Goal: Find specific page/section

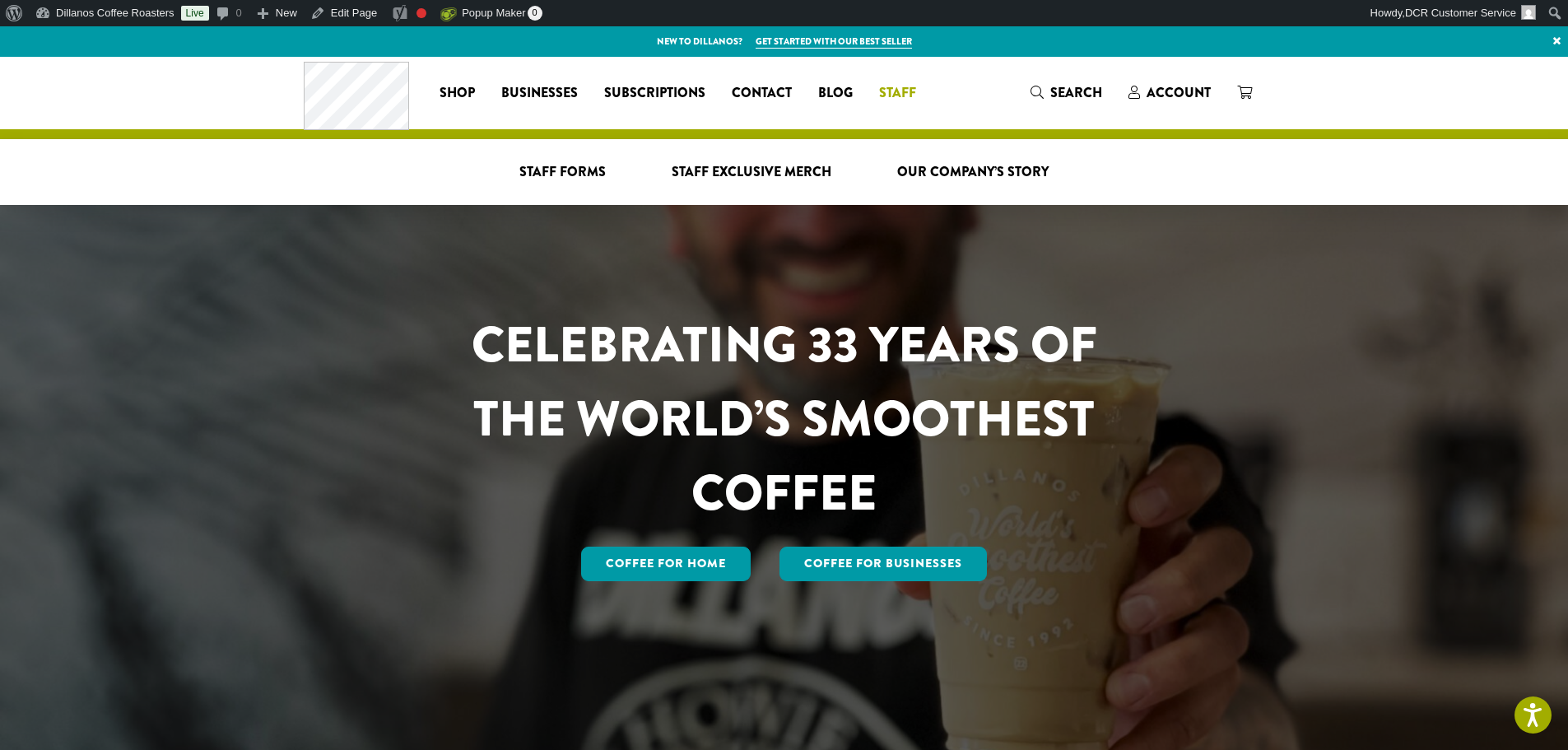
click at [899, 92] on span "Staff" at bounding box center [897, 93] width 37 height 21
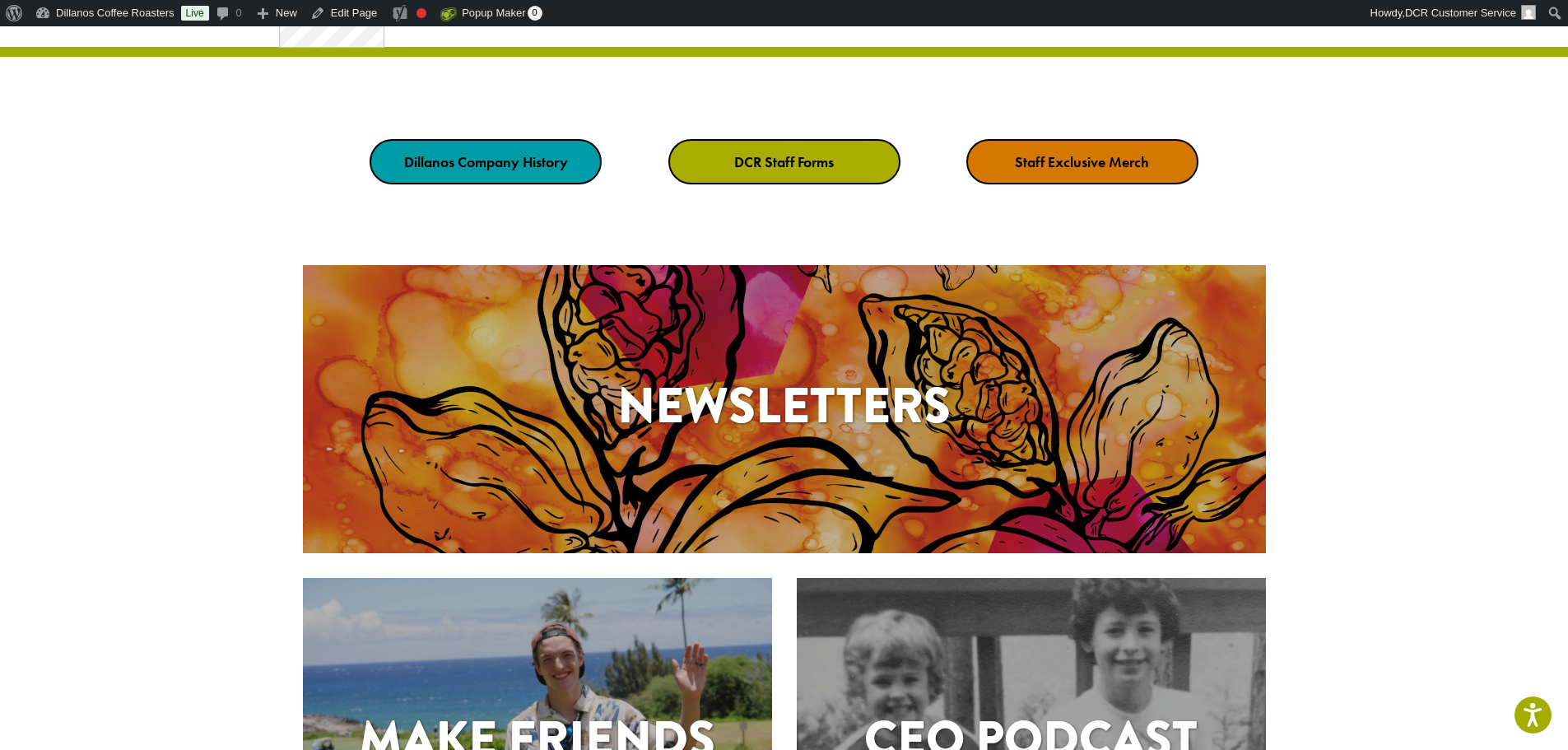
click at [802, 174] on link "DCR Staff Forms" at bounding box center [784, 161] width 232 height 45
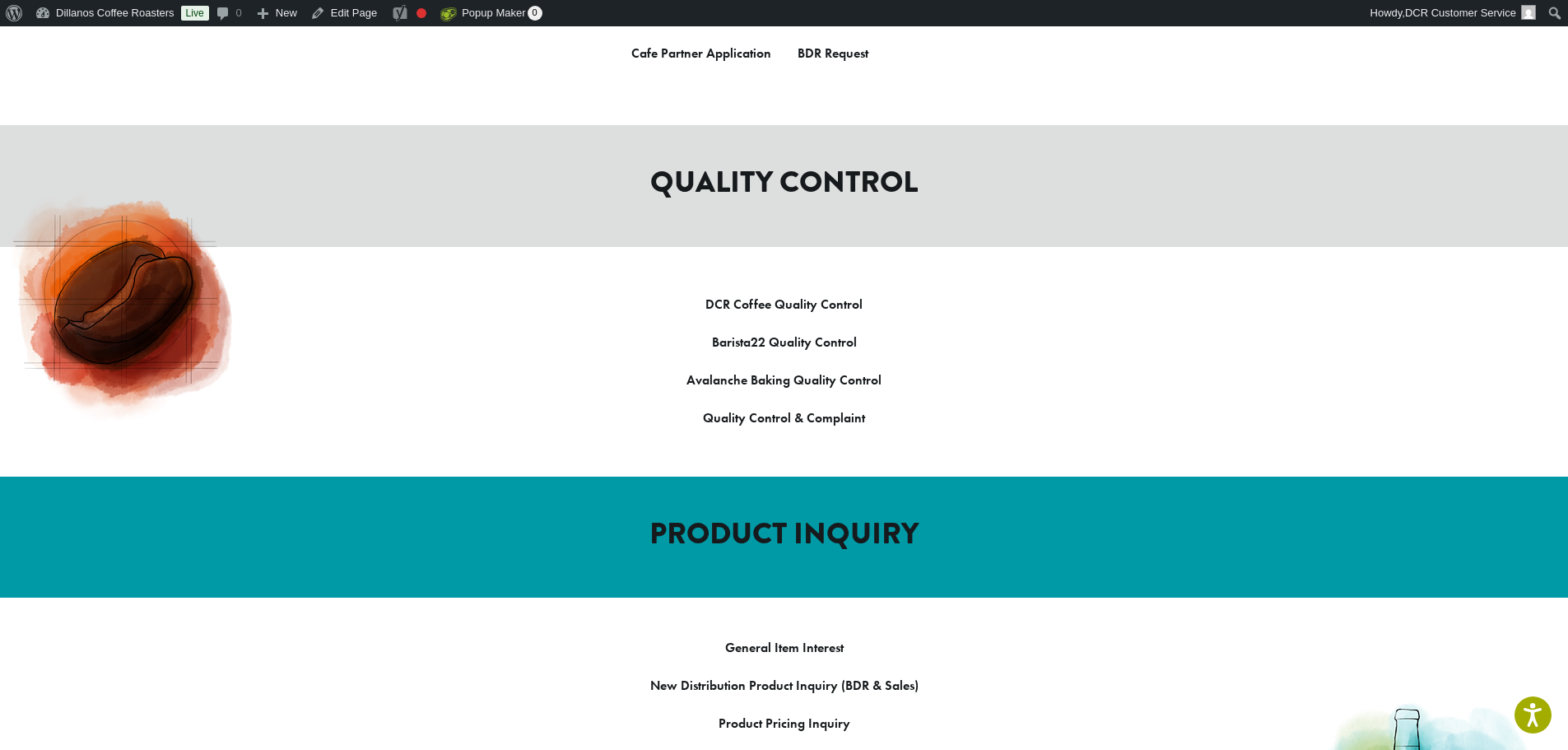
scroll to position [1316, 0]
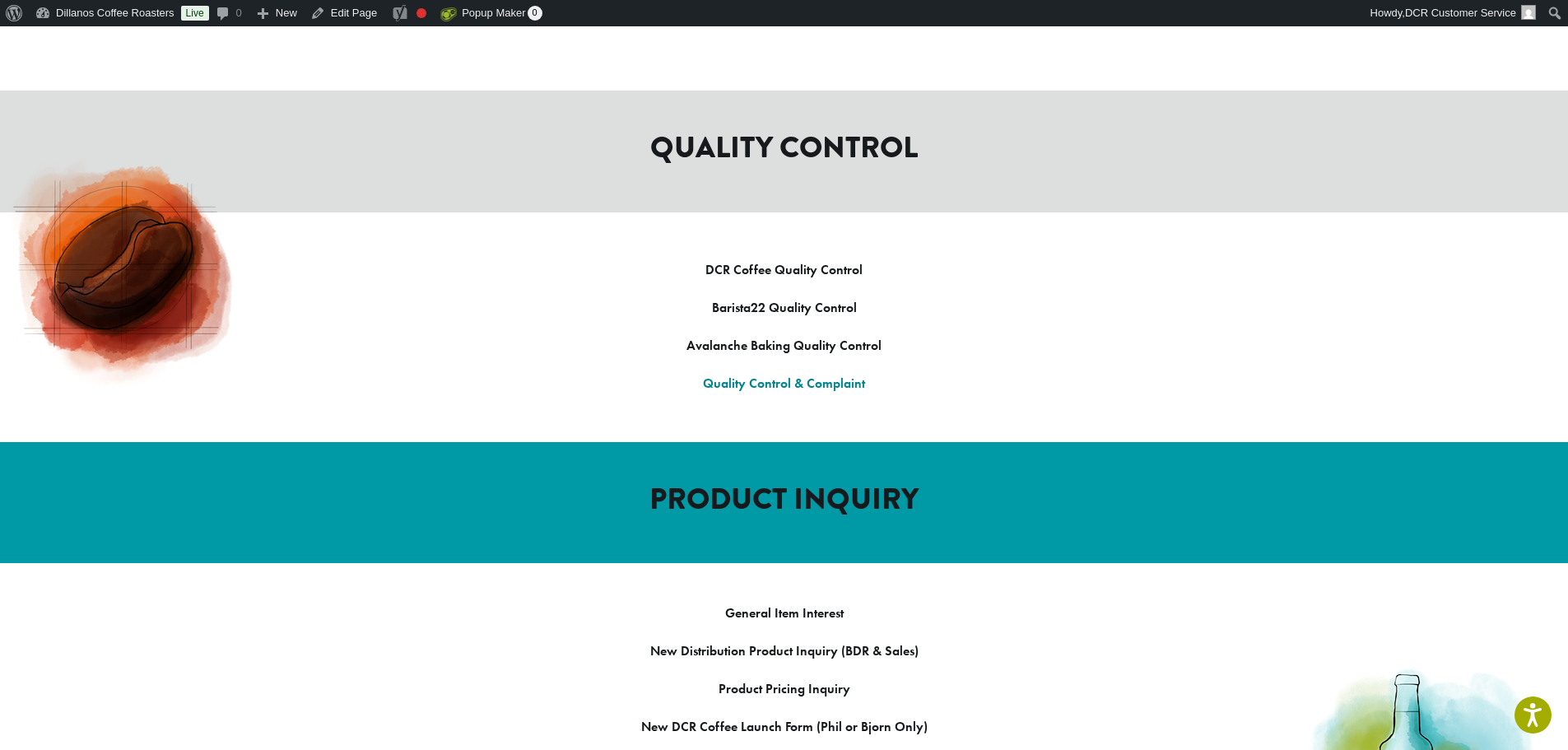
click at [788, 375] on strong "Quality Control & Complaint" at bounding box center [784, 383] width 162 height 17
